Goal: Transaction & Acquisition: Purchase product/service

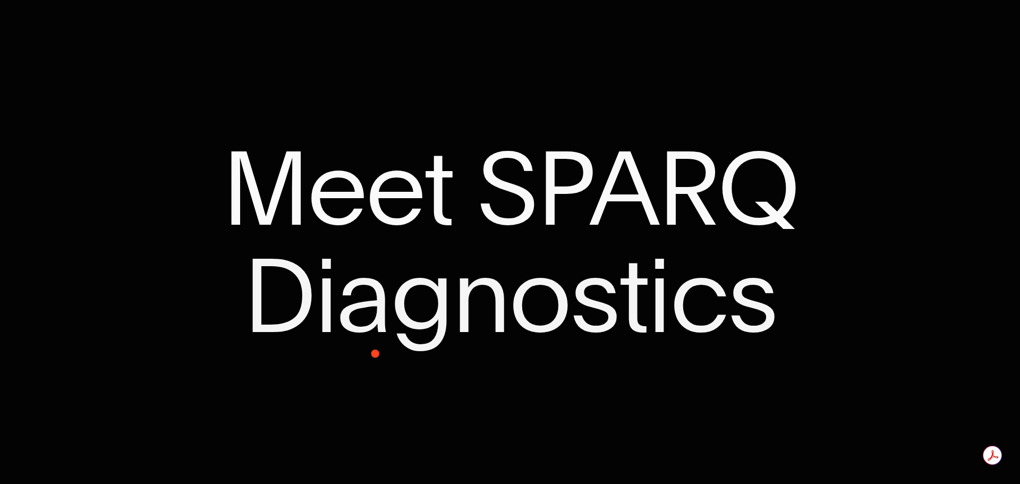
click at [388, 359] on div "Sparq Keeps You Moving ® Meet SPARQ Diagnostics 0%" at bounding box center [510, 242] width 1020 height 484
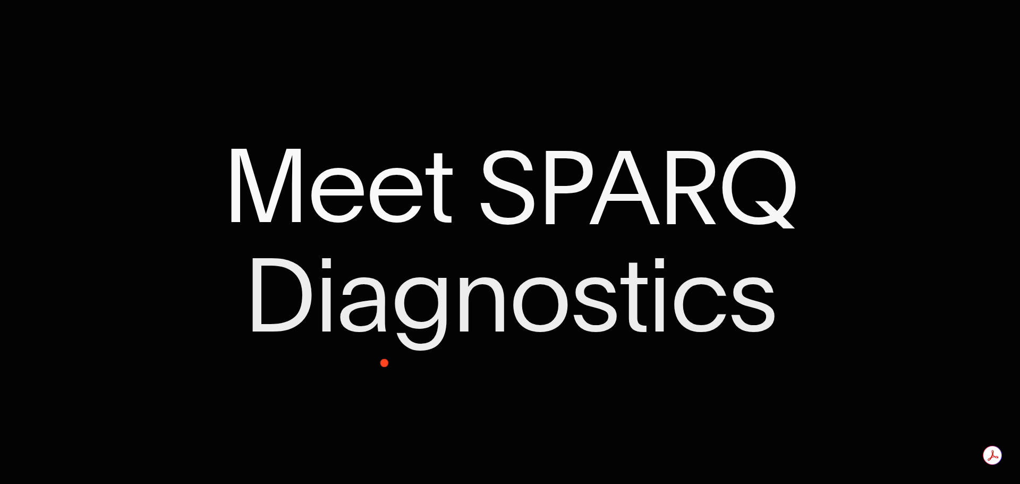
click at [379, 367] on span "Keeps" at bounding box center [307, 326] width 207 height 84
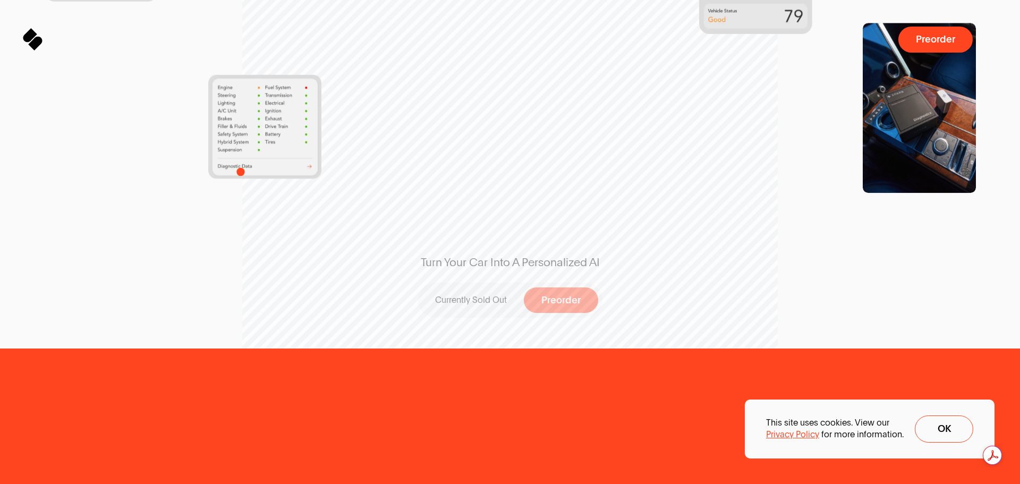
click at [241, 172] on img at bounding box center [264, 126] width 113 height 104
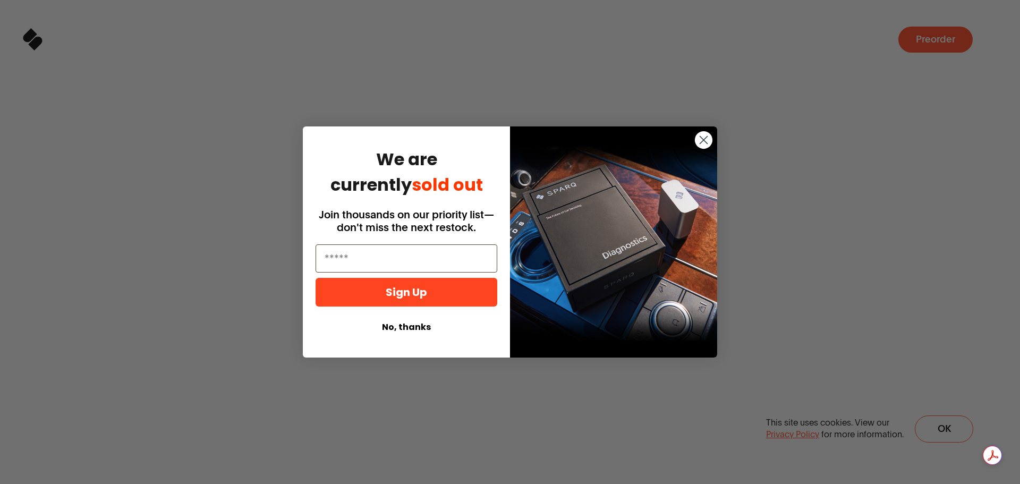
click at [417, 304] on button "Sign Up" at bounding box center [407, 292] width 182 height 29
click at [417, 295] on button "Sign Up" at bounding box center [407, 292] width 182 height 29
click at [703, 139] on circle "Close dialog" at bounding box center [704, 140] width 18 height 18
